Goal: Navigation & Orientation: Understand site structure

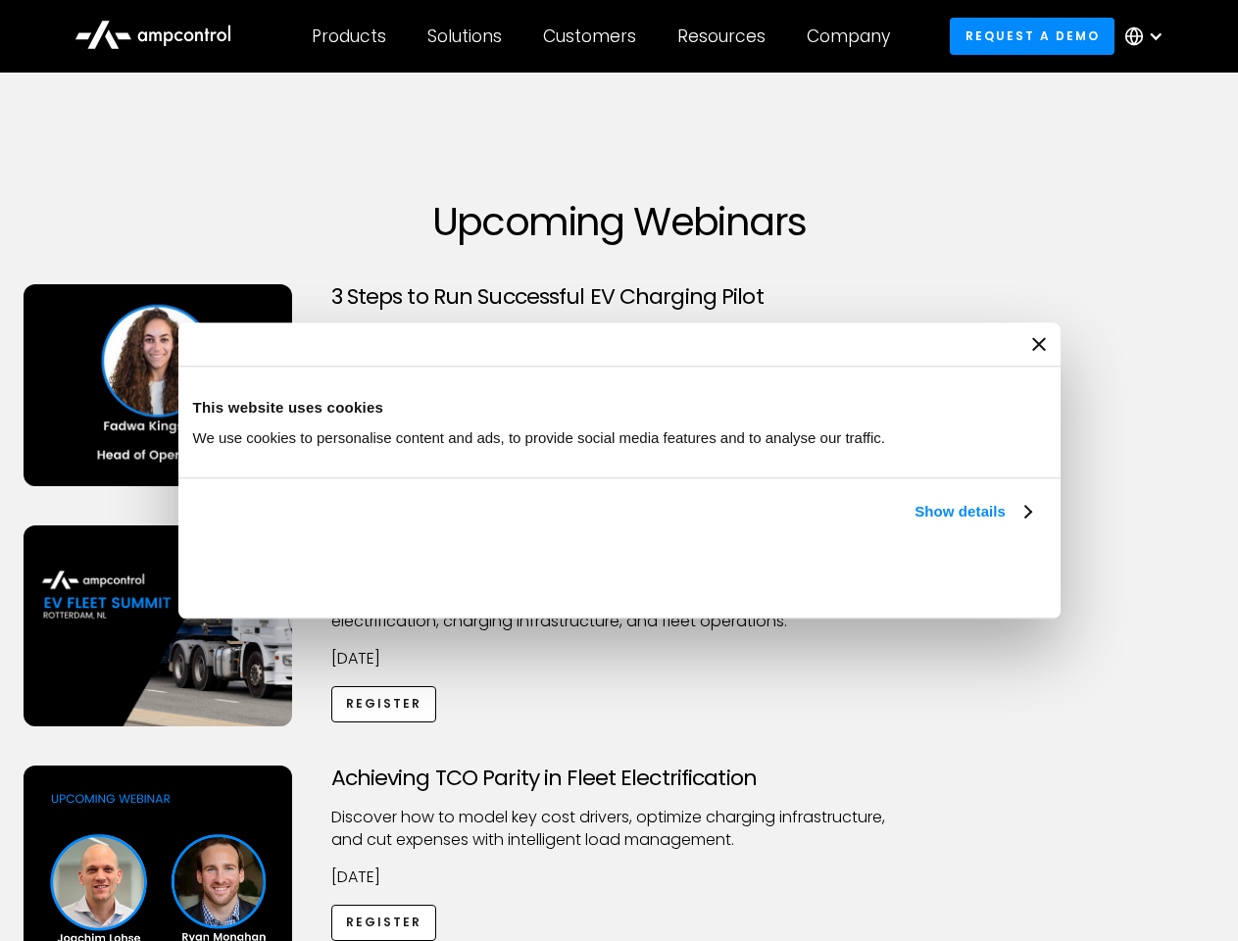
click at [915, 523] on link "Show details" at bounding box center [973, 512] width 116 height 24
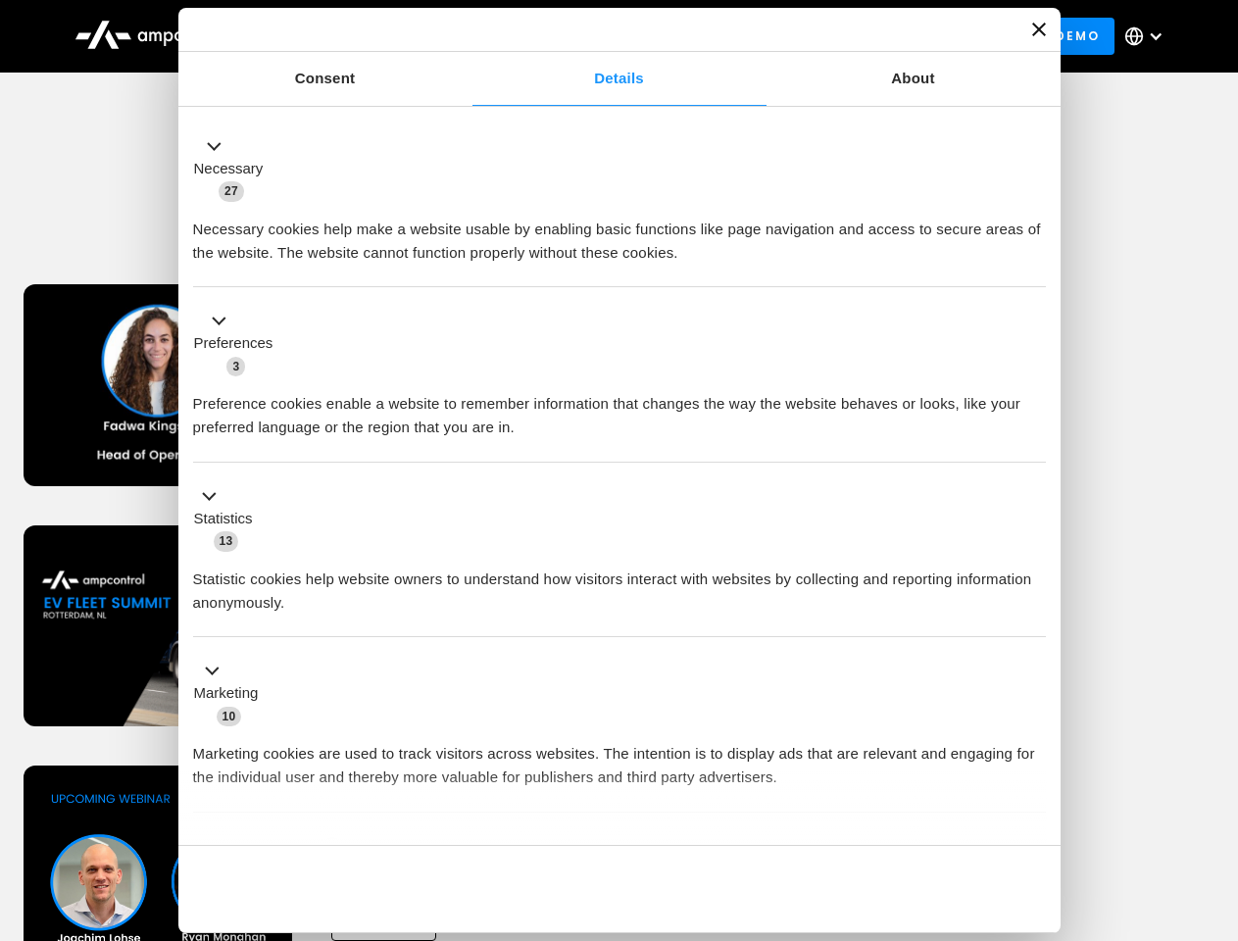
click at [1033, 265] on div "Necessary cookies help make a website usable by enabling basic functions like p…" at bounding box center [619, 234] width 853 height 62
click at [1217, 790] on div "Achieving TCO Parity in Fleet Electrification Discover how to model key cost dr…" at bounding box center [619, 920] width 1231 height 308
click at [603, 36] on div "Customers" at bounding box center [589, 36] width 93 height 22
click at [348, 36] on div "Products" at bounding box center [349, 36] width 75 height 22
click at [466, 36] on div "Solutions" at bounding box center [464, 36] width 75 height 22
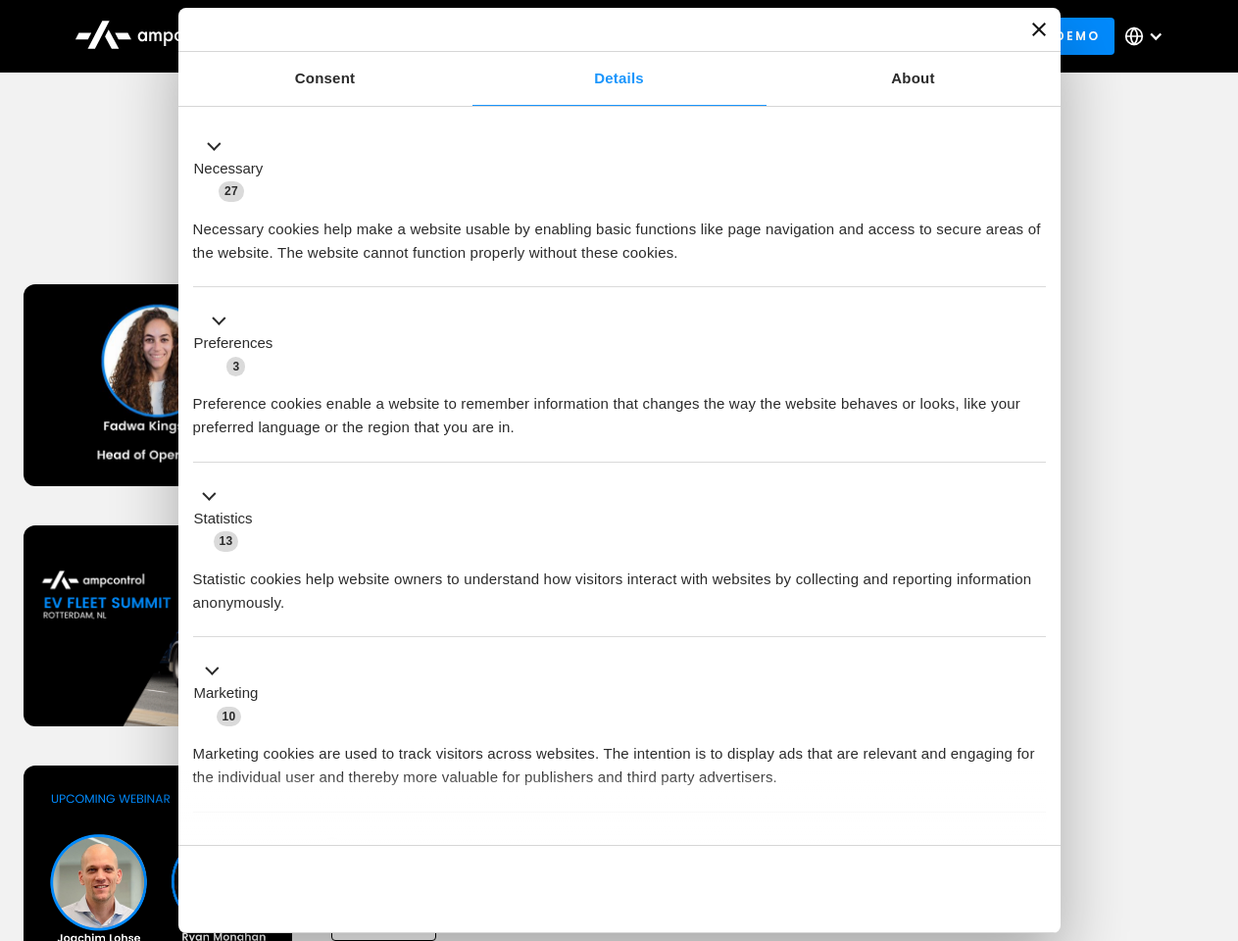
click at [593, 36] on div "Customers" at bounding box center [589, 36] width 93 height 22
click at [725, 36] on div "Resources" at bounding box center [721, 36] width 88 height 22
click at [855, 36] on div "Company" at bounding box center [848, 36] width 83 height 22
click at [1149, 36] on div at bounding box center [1156, 36] width 16 height 16
